Goal: Information Seeking & Learning: Check status

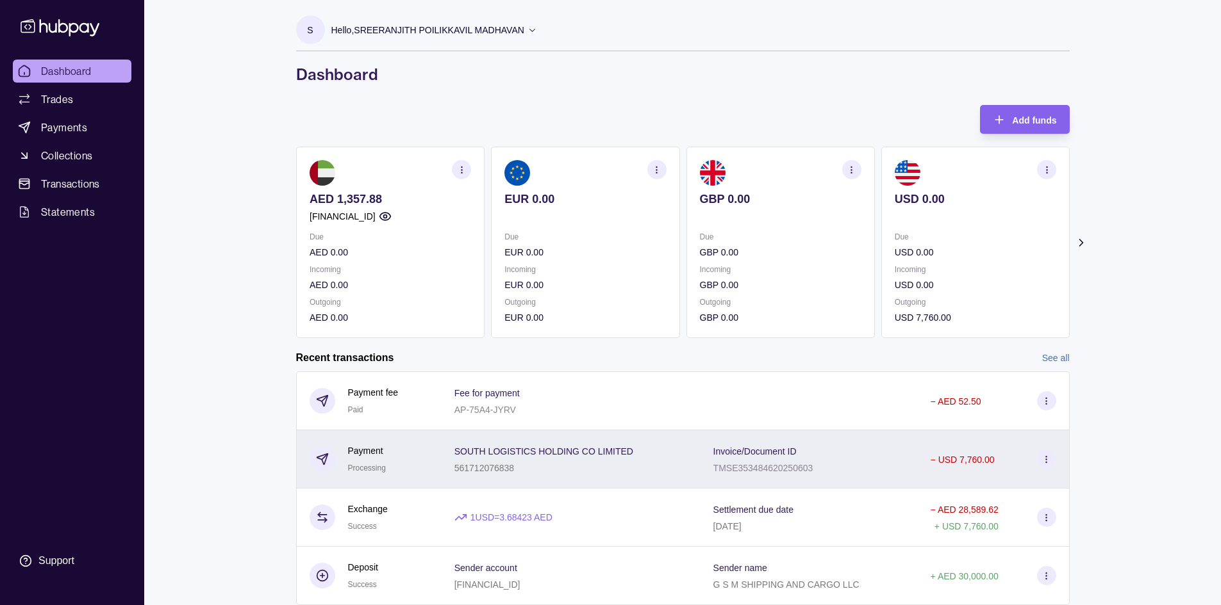
click at [594, 459] on icon at bounding box center [1046, 460] width 10 height 10
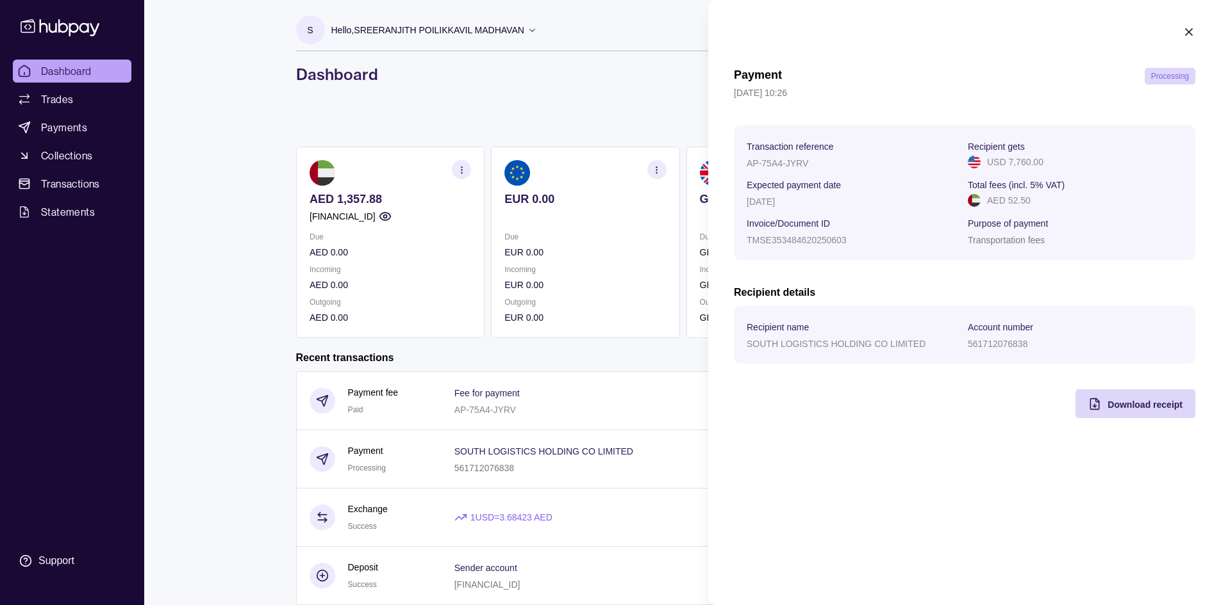
click at [535, 81] on html "Dashboard Trades Payments Collections Transactions Statements Support S Hello, …" at bounding box center [610, 323] width 1221 height 646
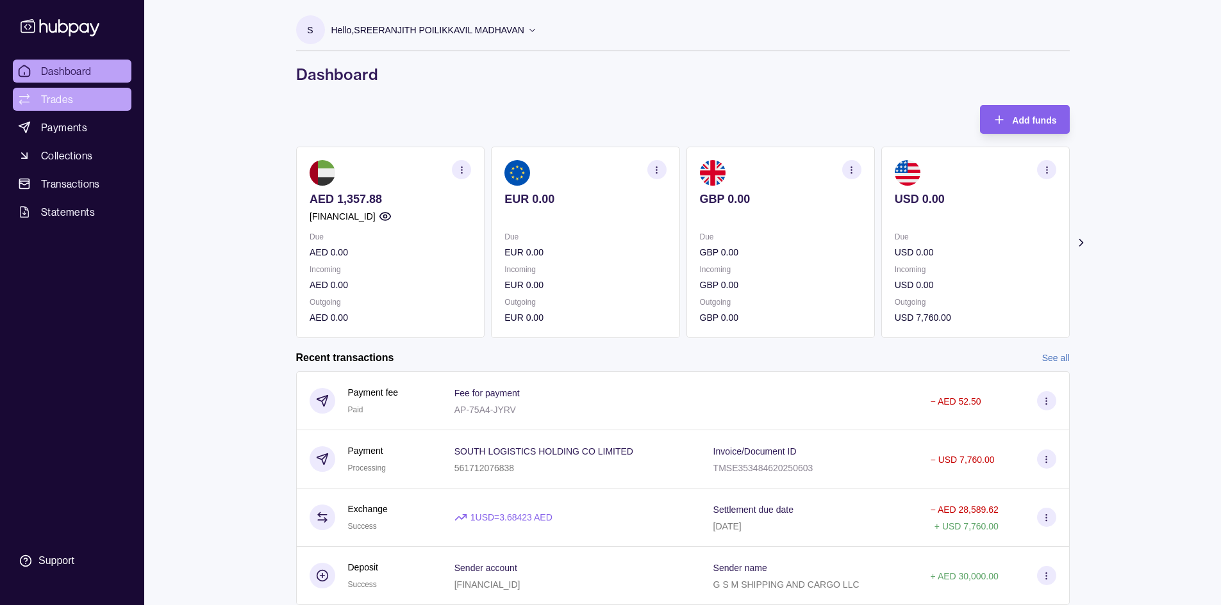
click at [53, 99] on span "Trades" at bounding box center [57, 99] width 32 height 15
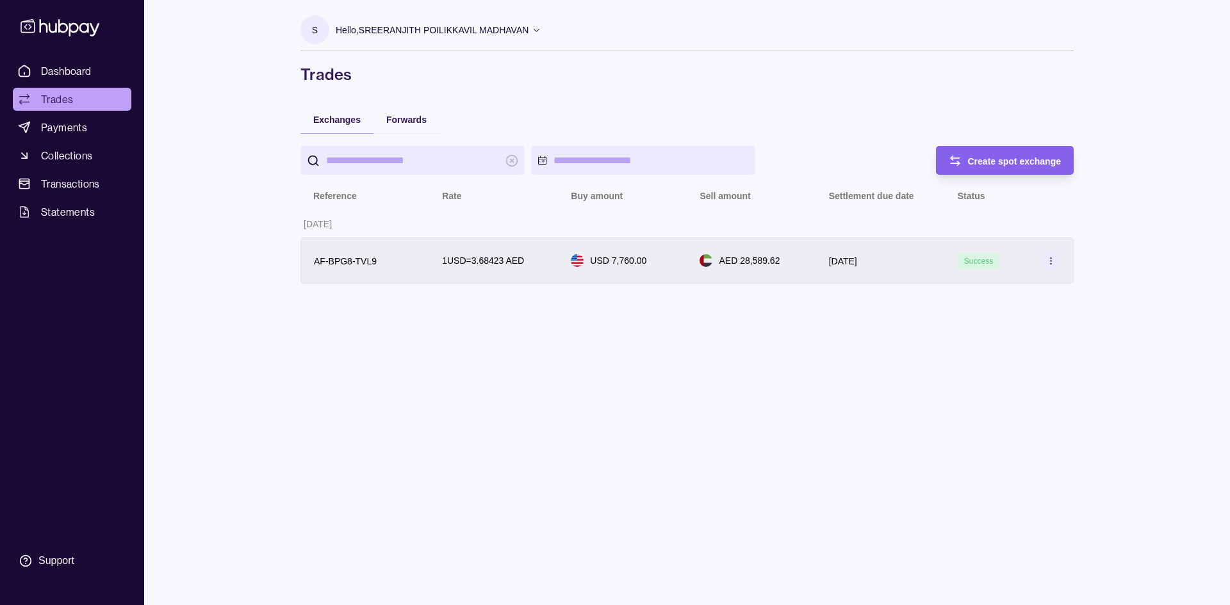
click at [594, 262] on icon at bounding box center [1051, 261] width 10 height 10
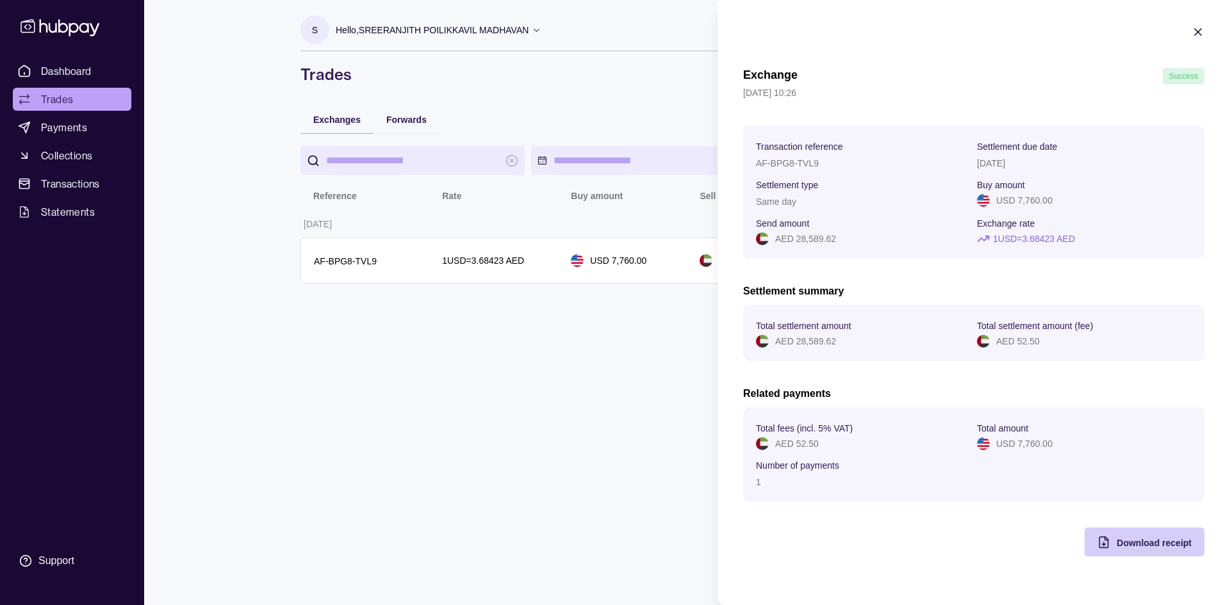
click at [594, 461] on span "Download receipt" at bounding box center [1154, 543] width 75 height 10
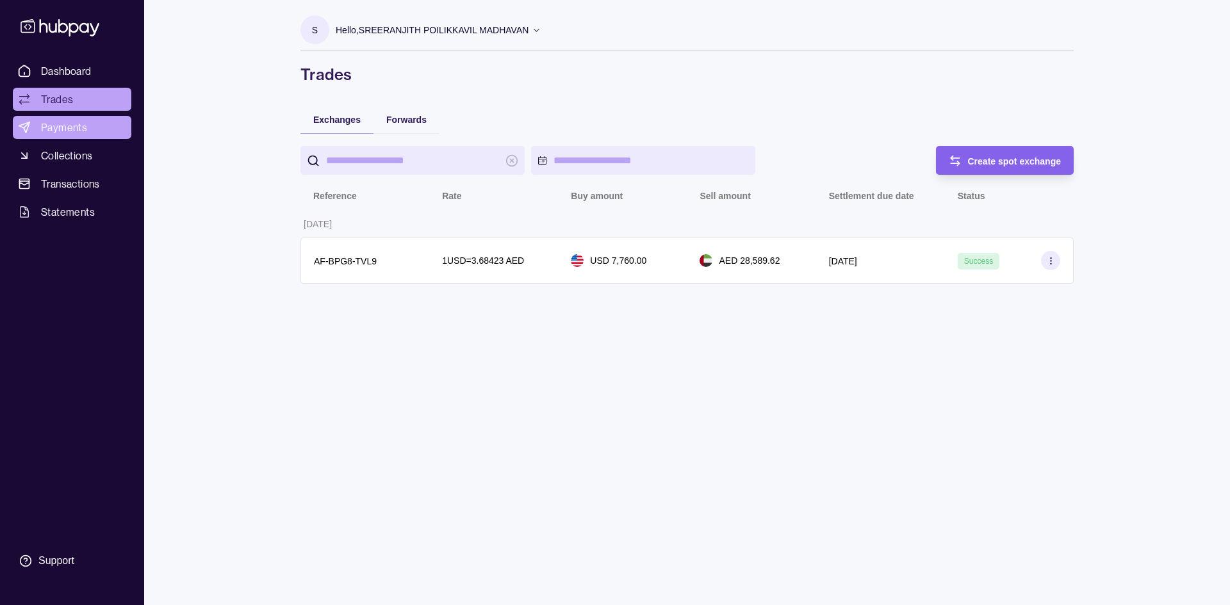
click at [67, 121] on html "Dashboard Trades Payments Collections Transactions Statements Support S Hello, …" at bounding box center [615, 302] width 1230 height 605
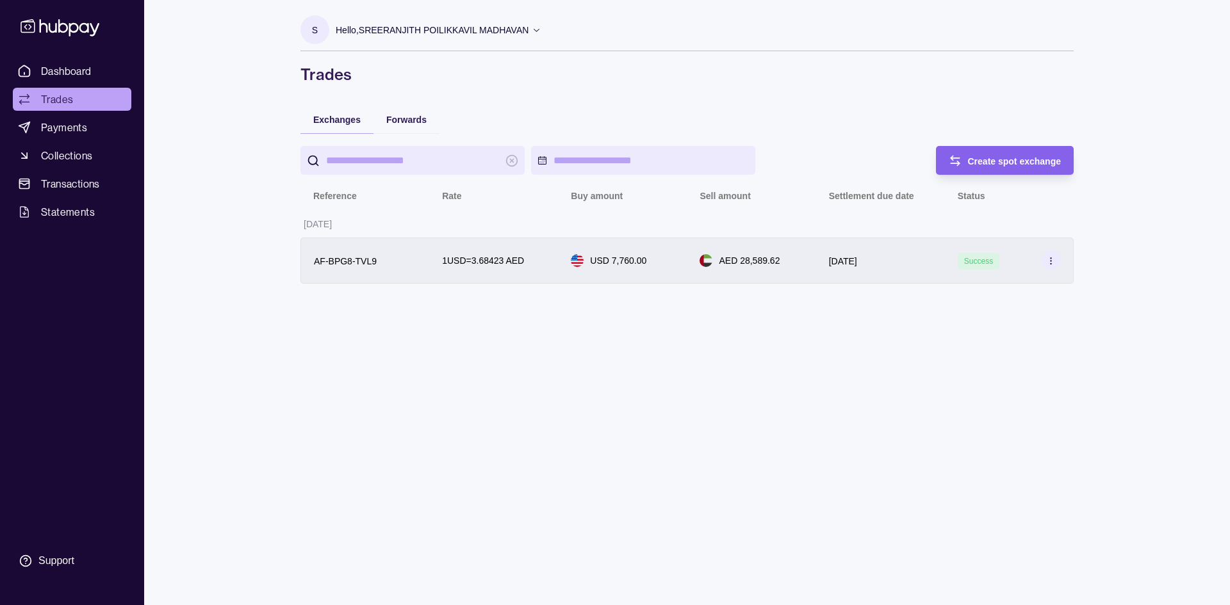
click at [594, 259] on icon at bounding box center [1051, 261] width 10 height 10
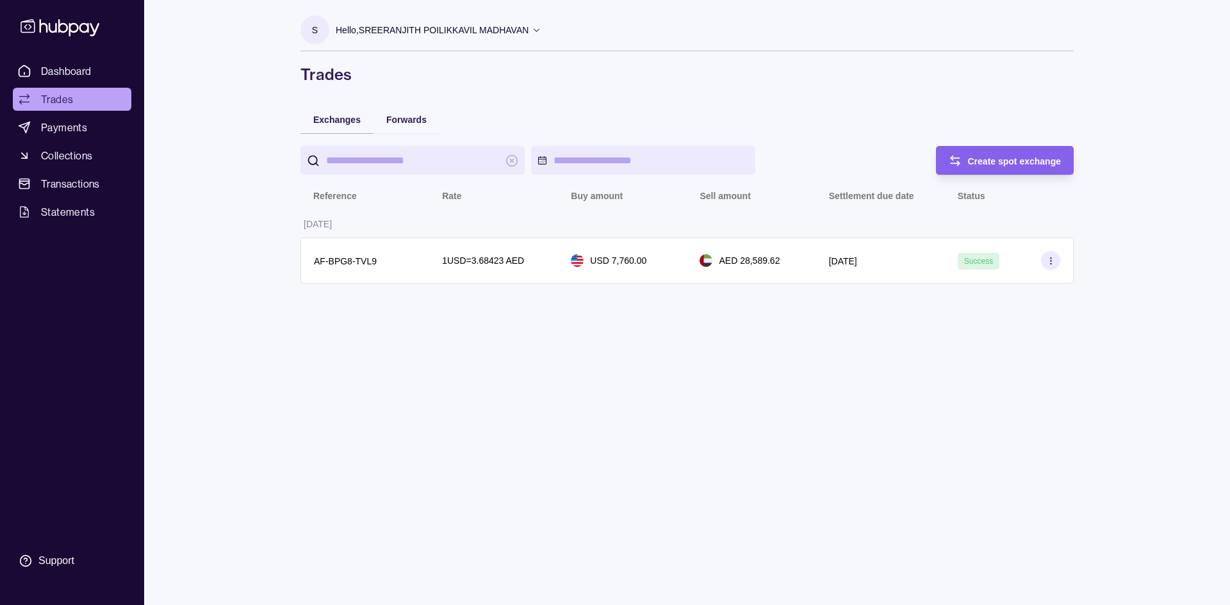
click at [537, 420] on html "Dashboard Trades Payments Collections Transactions Statements Support S Hello, …" at bounding box center [615, 302] width 1230 height 605
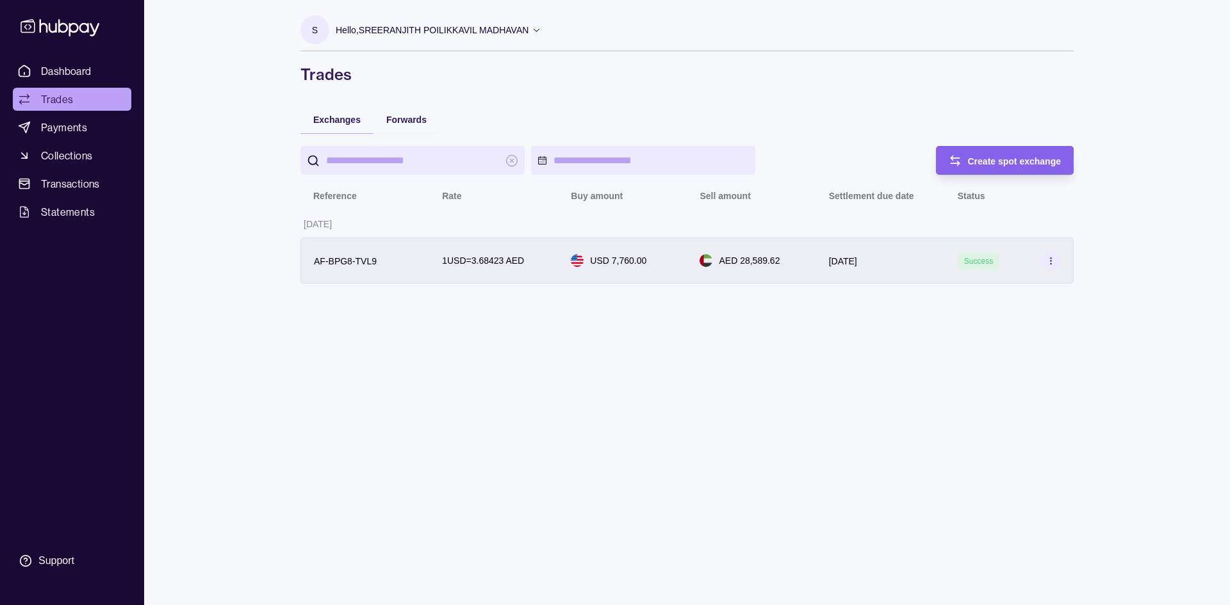
click at [594, 258] on icon at bounding box center [1051, 261] width 10 height 10
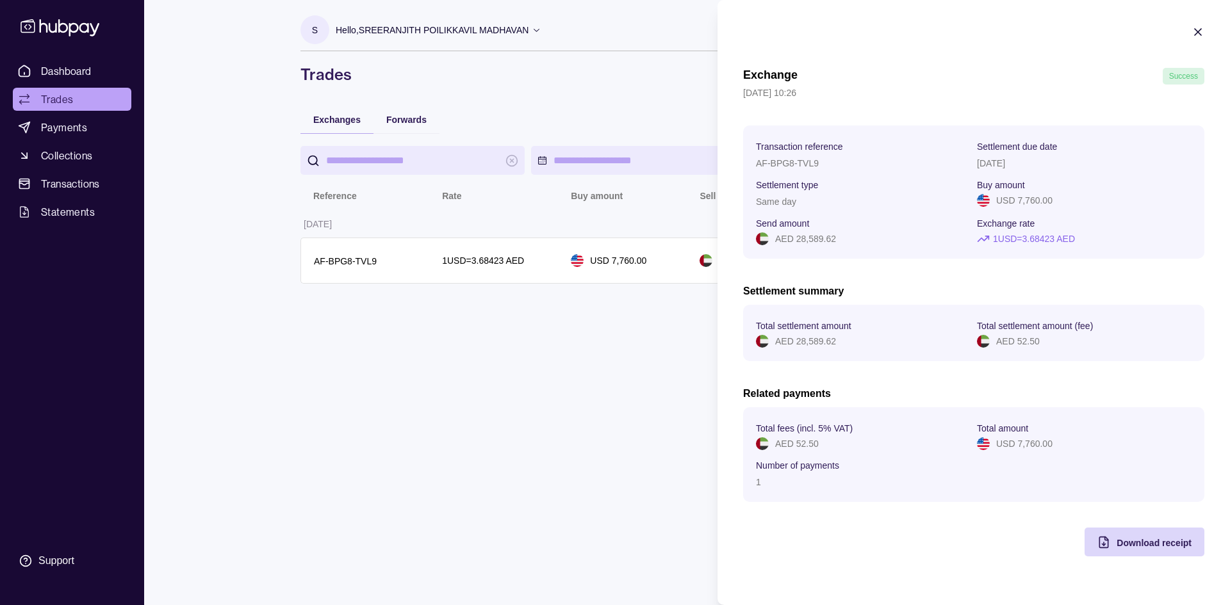
click at [587, 338] on html "Dashboard Trades Payments Collections Transactions Statements Support S Hello, …" at bounding box center [615, 302] width 1230 height 605
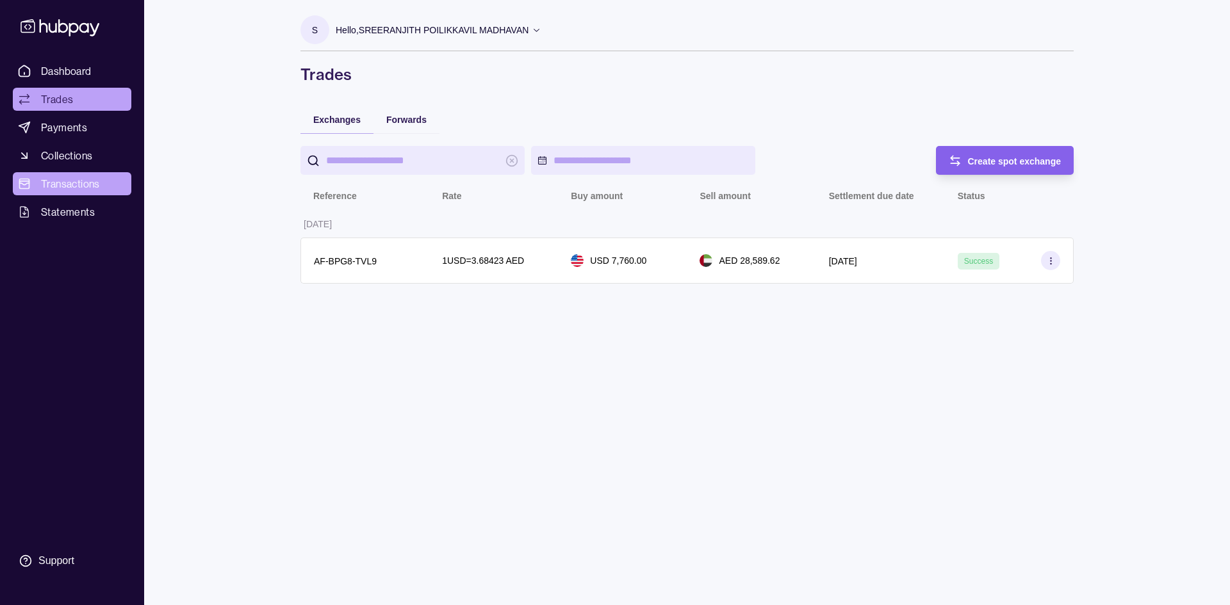
click at [78, 179] on span "Transactions" at bounding box center [70, 183] width 59 height 15
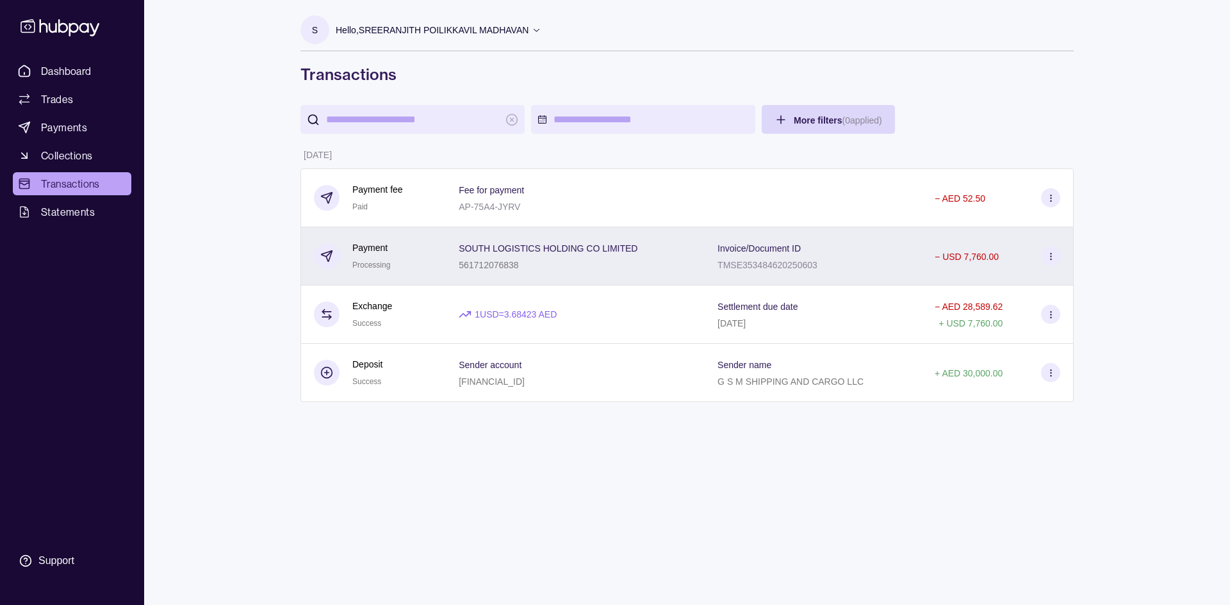
click at [594, 258] on icon at bounding box center [1051, 257] width 10 height 10
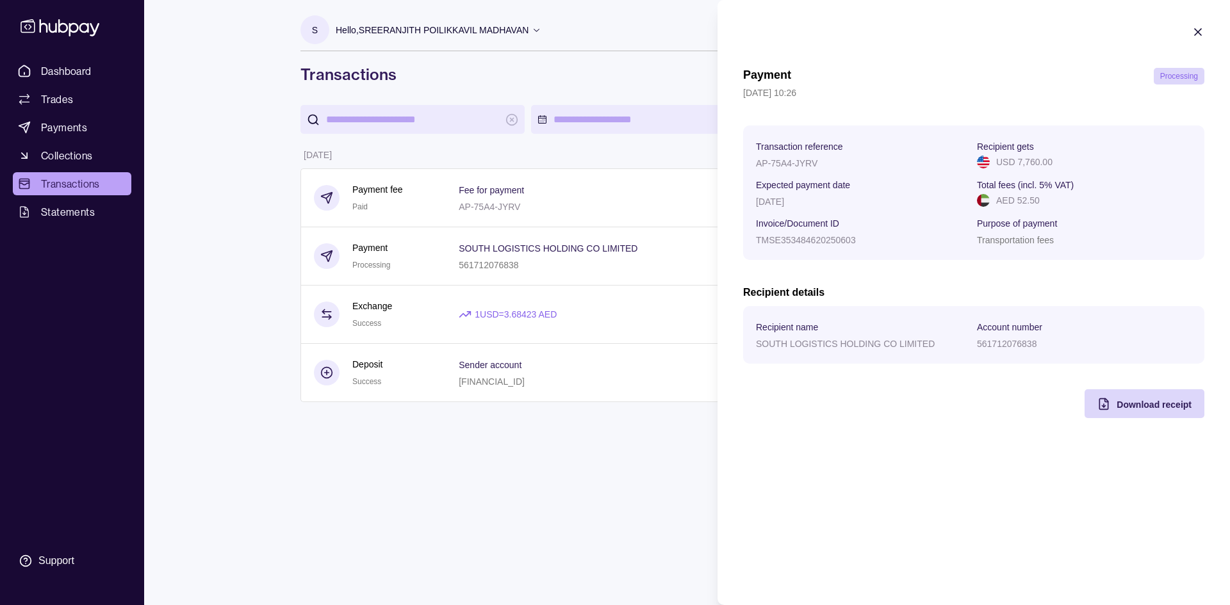
click at [210, 144] on html "Dashboard Trades Payments Collections Transactions Statements Support S Hello, …" at bounding box center [615, 302] width 1230 height 605
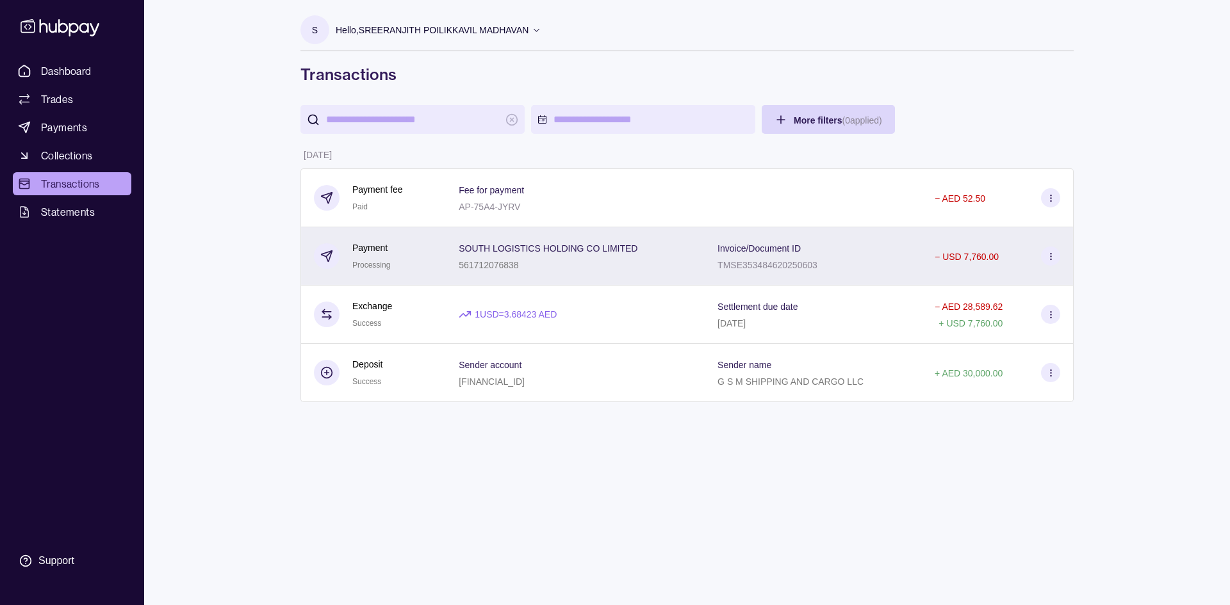
click at [550, 261] on div "561712076838" at bounding box center [548, 264] width 179 height 15
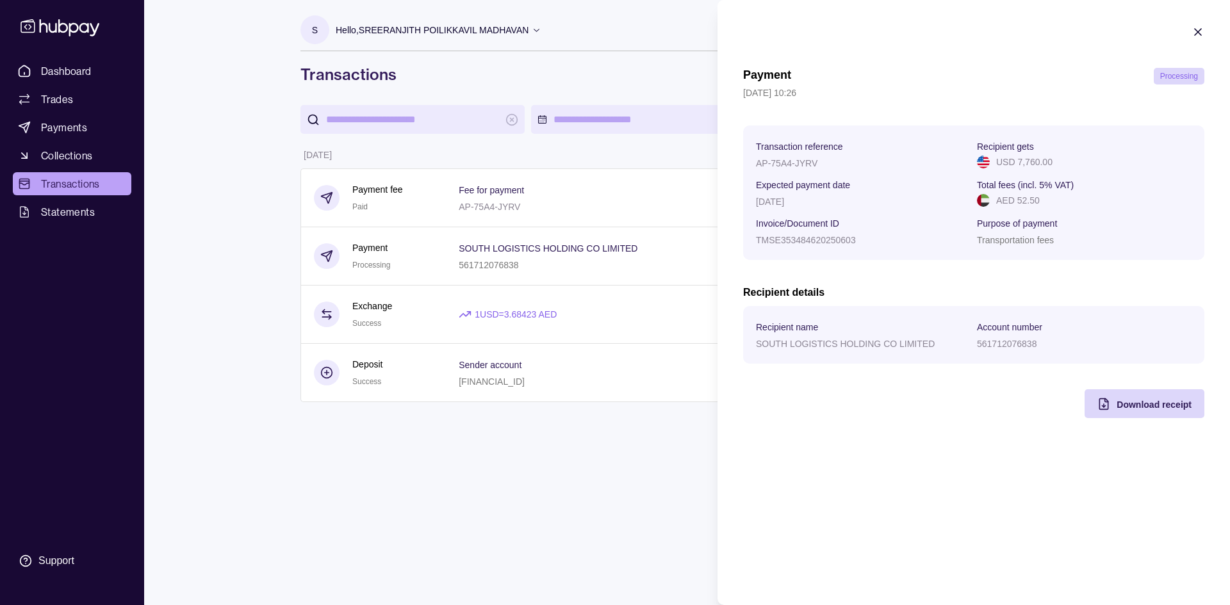
click at [594, 32] on icon "button" at bounding box center [1198, 32] width 13 height 13
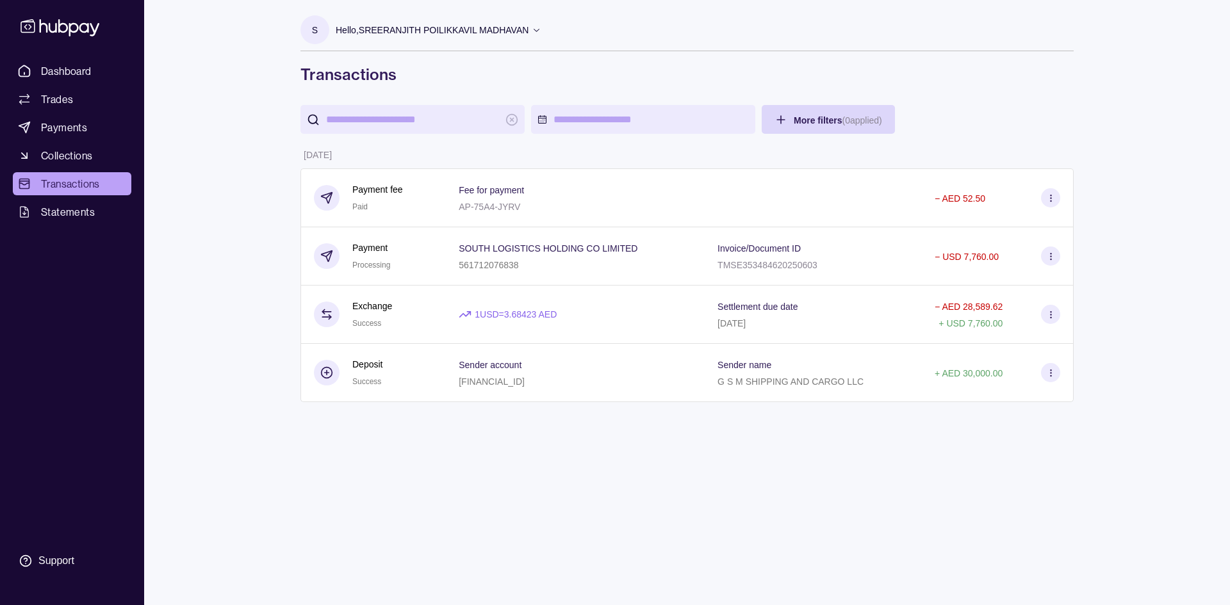
click at [594, 249] on div "Invoice/Document ID TMSE353484620250603" at bounding box center [814, 256] width 192 height 32
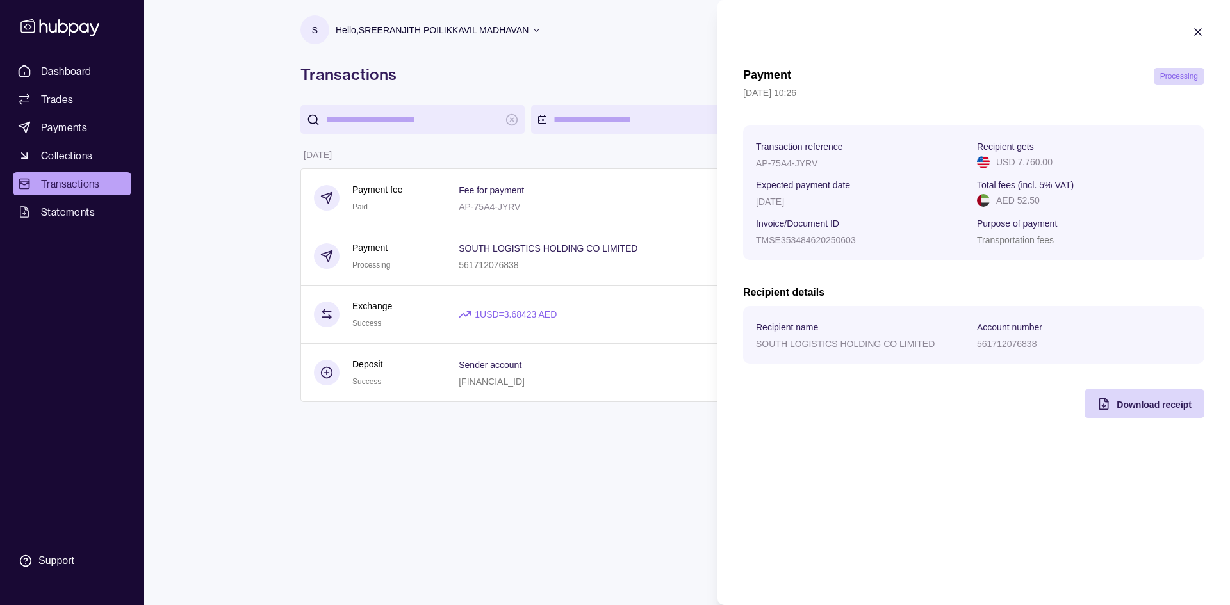
click at [485, 461] on html "Dashboard Trades Payments Collections Transactions Statements Support S Hello, …" at bounding box center [615, 302] width 1230 height 605
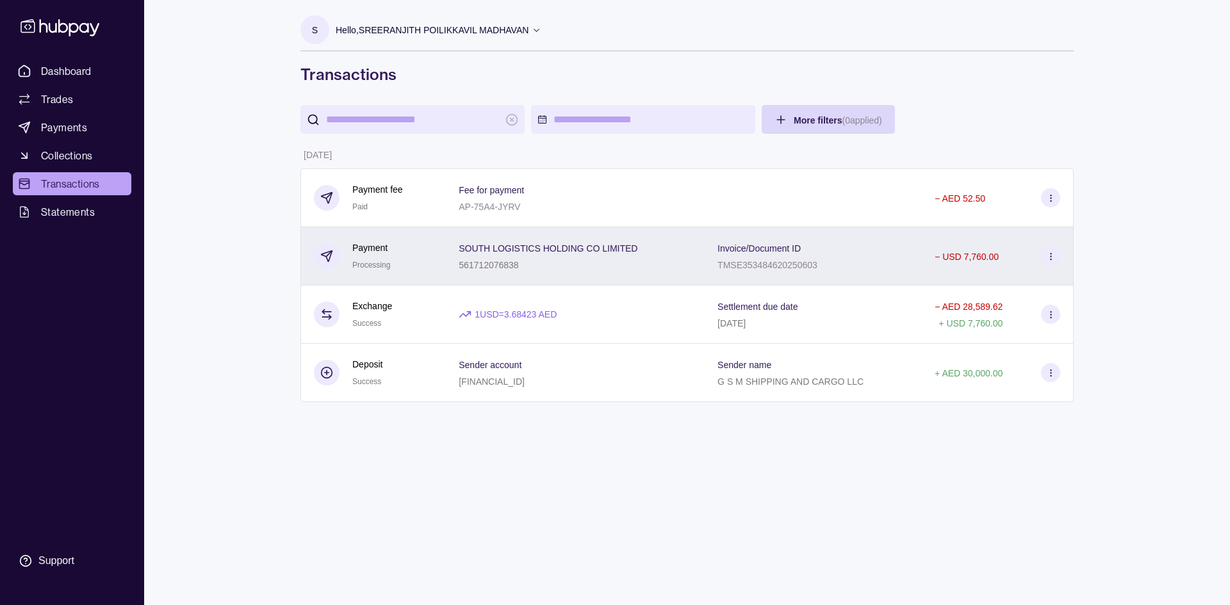
click at [594, 256] on icon at bounding box center [1051, 257] width 10 height 10
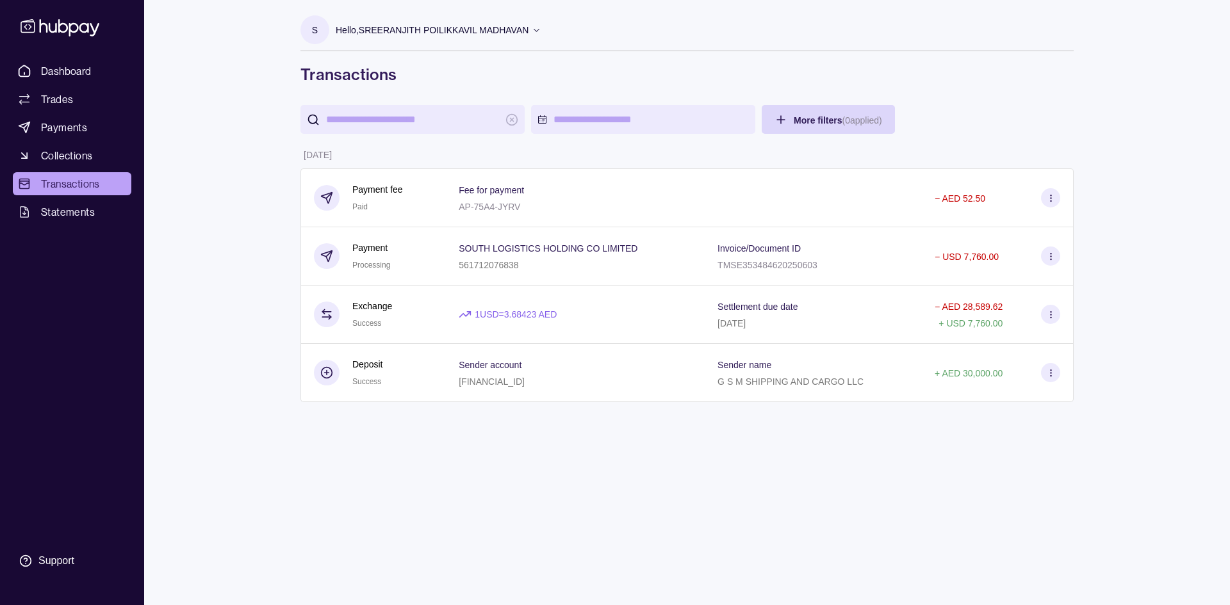
click at [198, 44] on html "Dashboard Trades Payments Collections Transactions Statements Support S Hello, …" at bounding box center [615, 302] width 1230 height 605
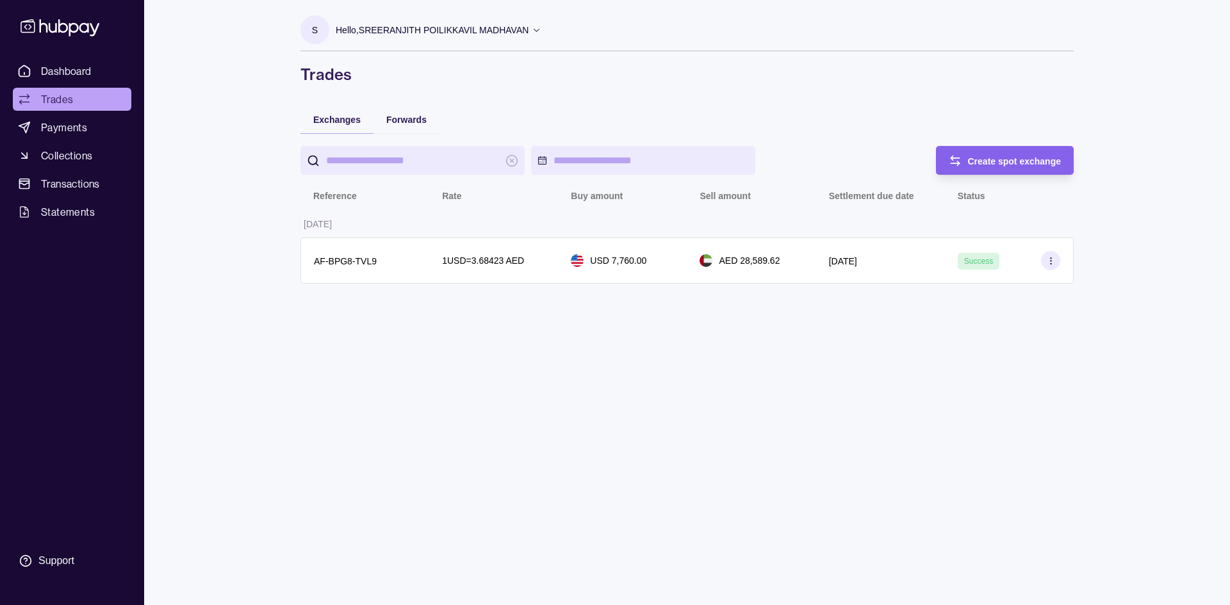
click at [67, 31] on icon at bounding box center [60, 27] width 79 height 17
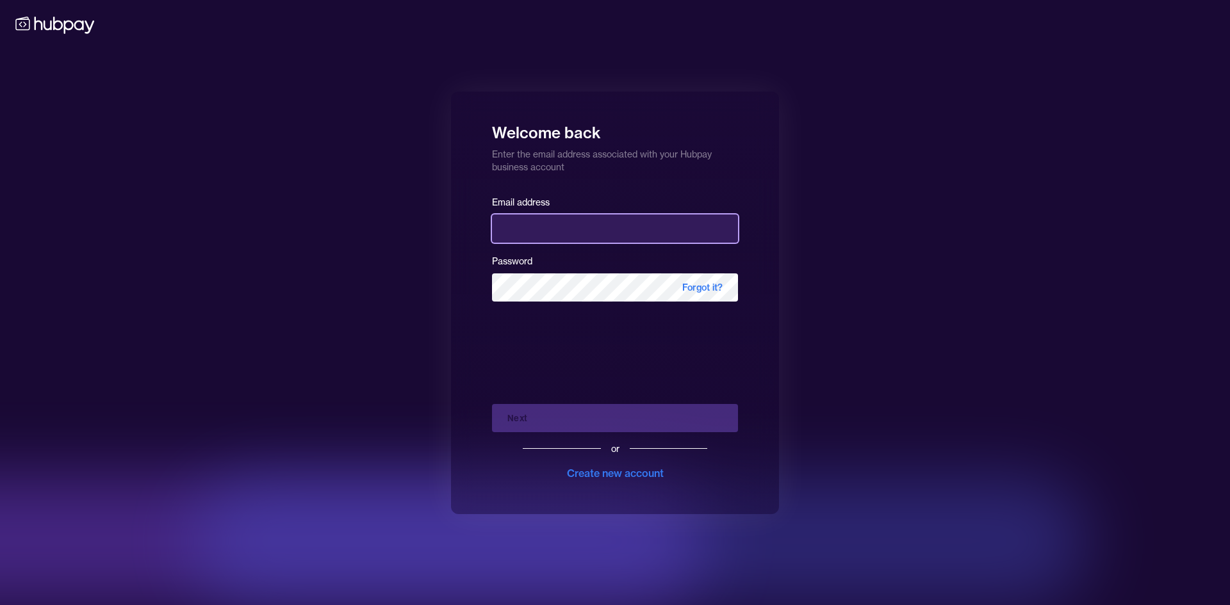
click at [594, 229] on input "email" at bounding box center [615, 229] width 246 height 28
click at [594, 127] on div "Welcome back Enter the email address associated with your Hubpay business accou…" at bounding box center [615, 302] width 1230 height 605
